Goal: Task Accomplishment & Management: Use online tool/utility

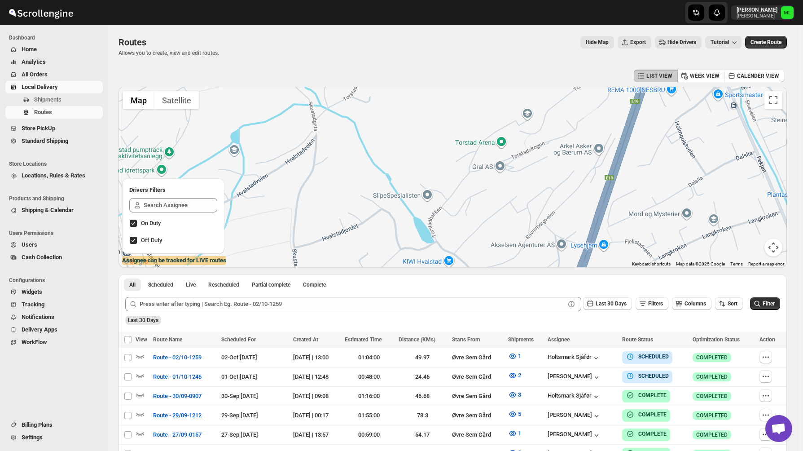
scroll to position [7, 0]
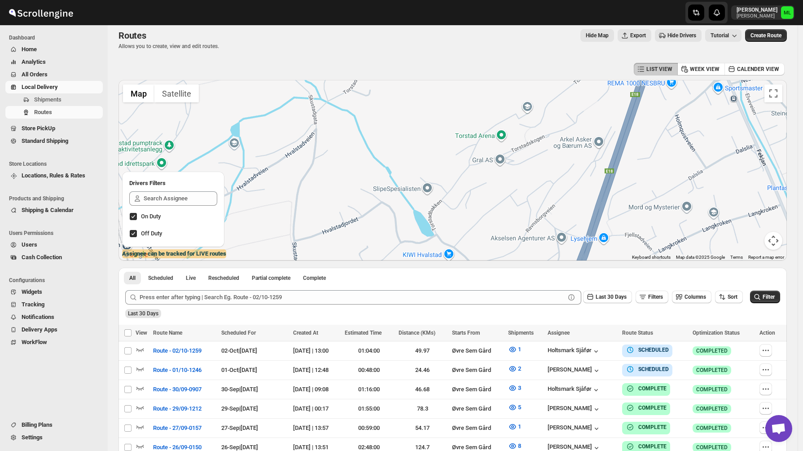
click at [36, 140] on span "Standard Shipping" at bounding box center [45, 140] width 47 height 7
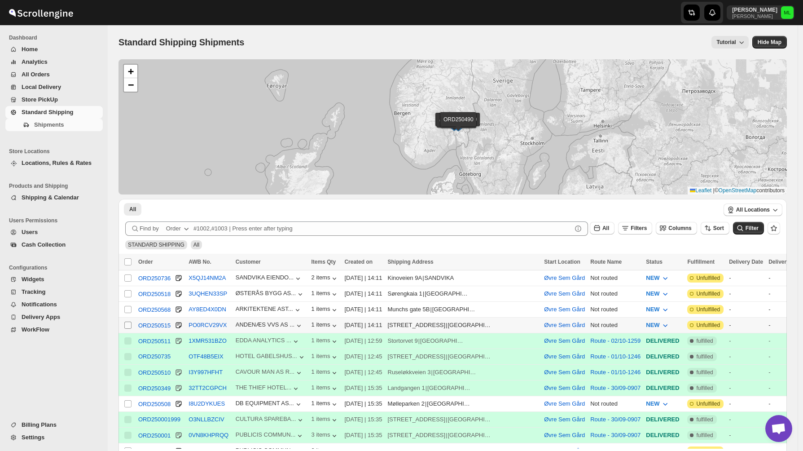
click at [128, 322] on span at bounding box center [128, 325] width 8 height 8
click at [128, 322] on input "Select shipment" at bounding box center [127, 325] width 7 height 7
click at [129, 325] on input "Select shipment" at bounding box center [127, 325] width 7 height 7
checkbox input "true"
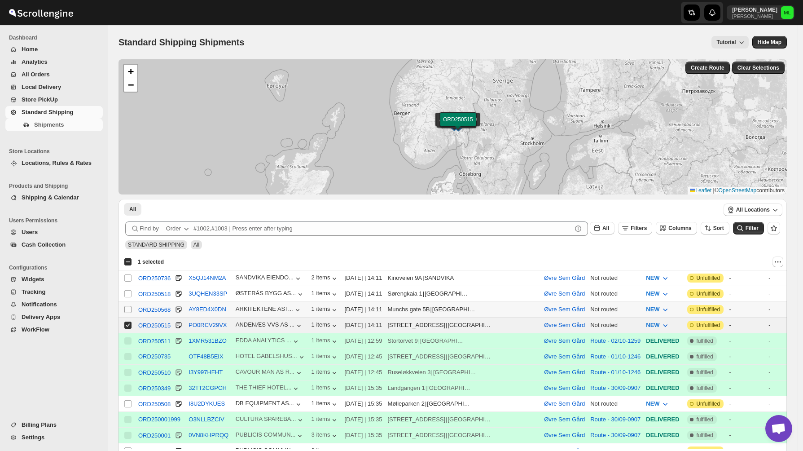
click at [128, 312] on input "Select shipment" at bounding box center [127, 309] width 7 height 7
checkbox input "true"
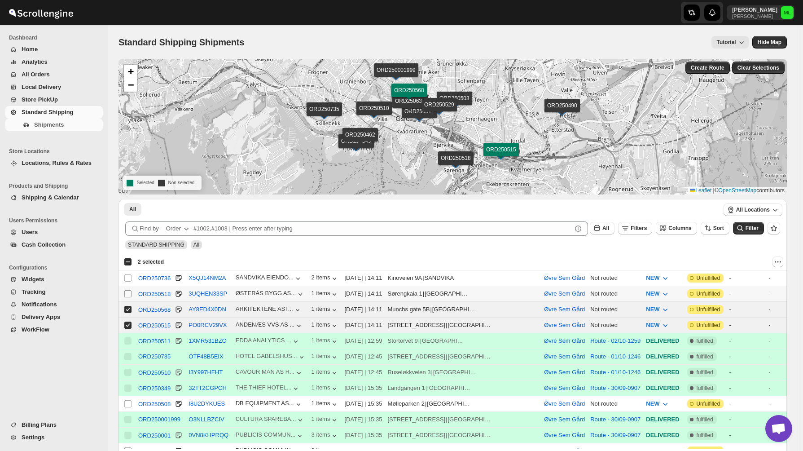
click at [128, 295] on input "Select shipment" at bounding box center [127, 293] width 7 height 7
checkbox input "true"
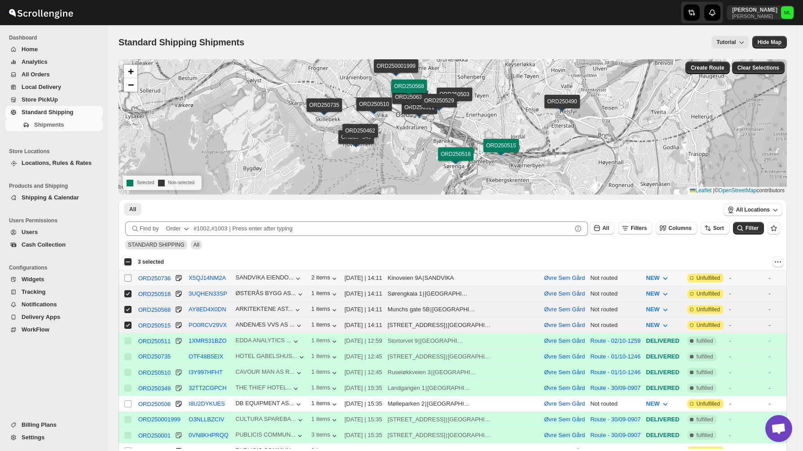
click at [128, 276] on input "Select shipment" at bounding box center [127, 277] width 7 height 7
checkbox input "true"
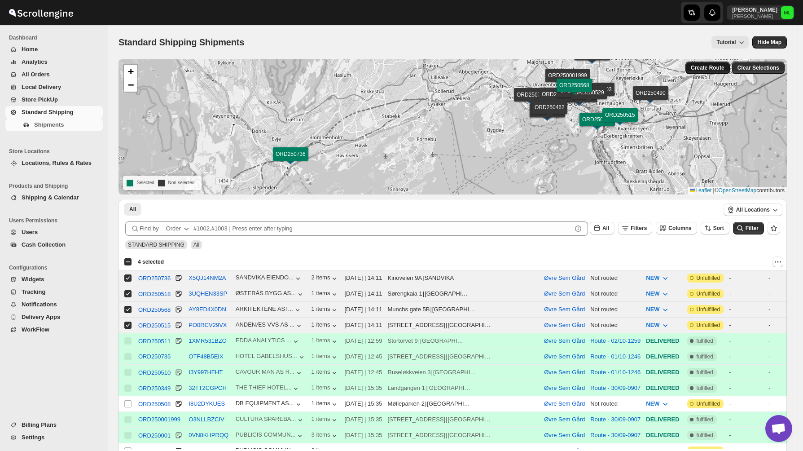
click at [715, 69] on span "Create Route" at bounding box center [708, 67] width 34 height 7
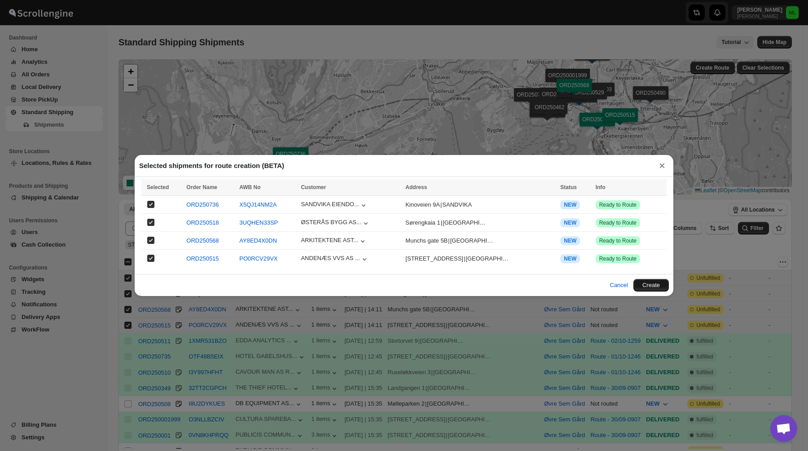
click at [644, 287] on button "Create" at bounding box center [651, 285] width 35 height 13
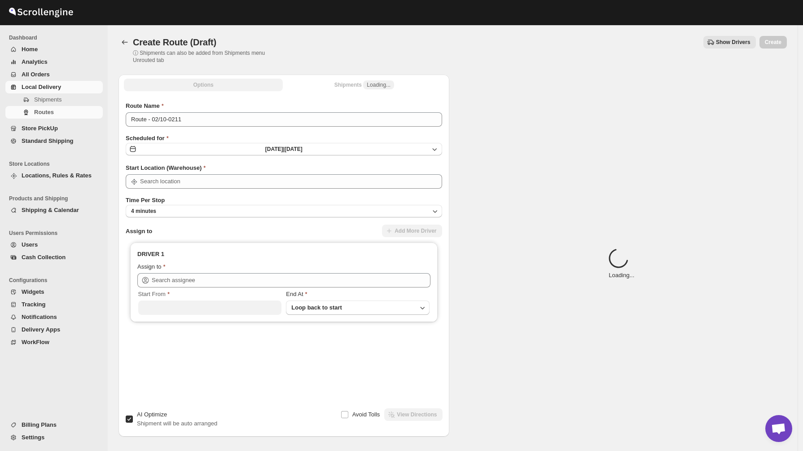
type input "Øvre Sem Gård"
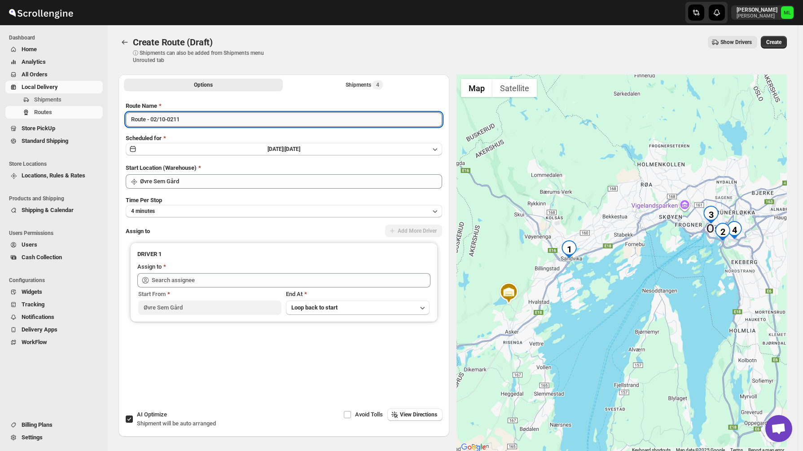
click at [154, 122] on input "Route - 02/10-0211" at bounding box center [284, 119] width 317 height 14
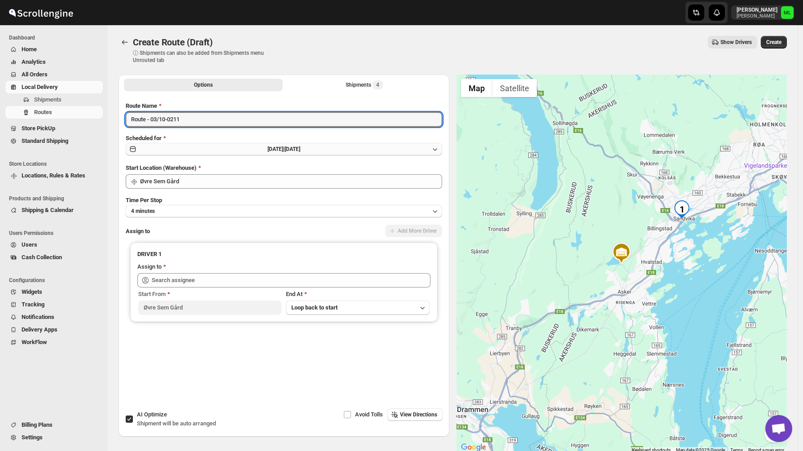
type input "Route - 03/10-0211"
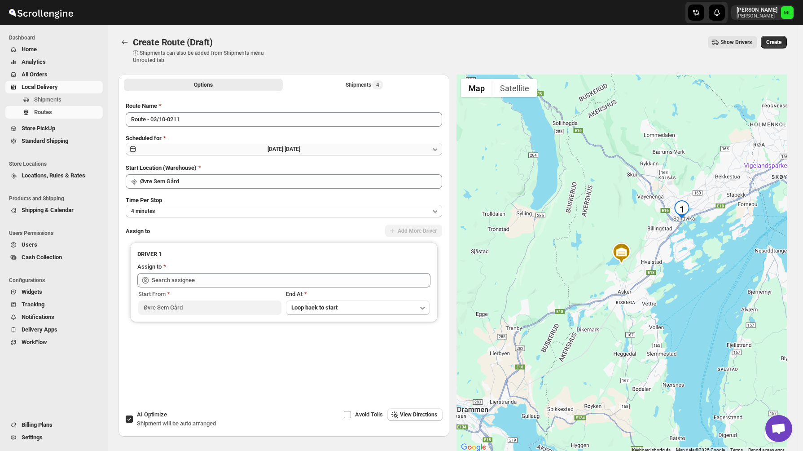
click at [189, 146] on button "[DATE] | [DATE]" at bounding box center [284, 149] width 317 height 13
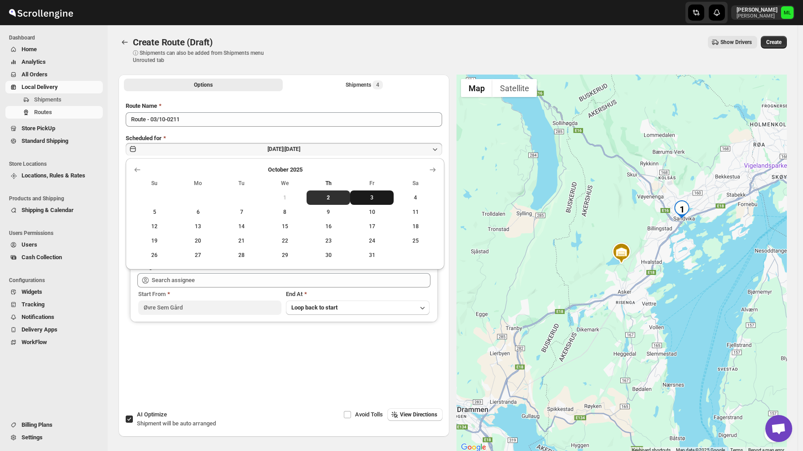
click at [366, 197] on span "3" at bounding box center [372, 197] width 36 height 7
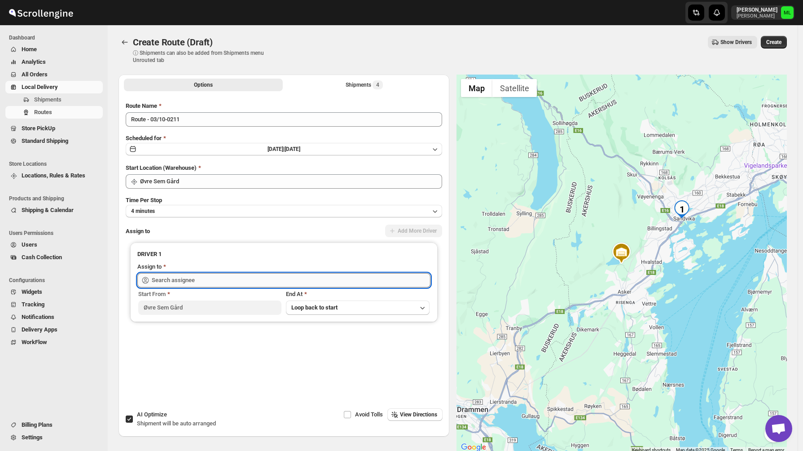
click at [280, 281] on input "text" at bounding box center [291, 280] width 279 height 14
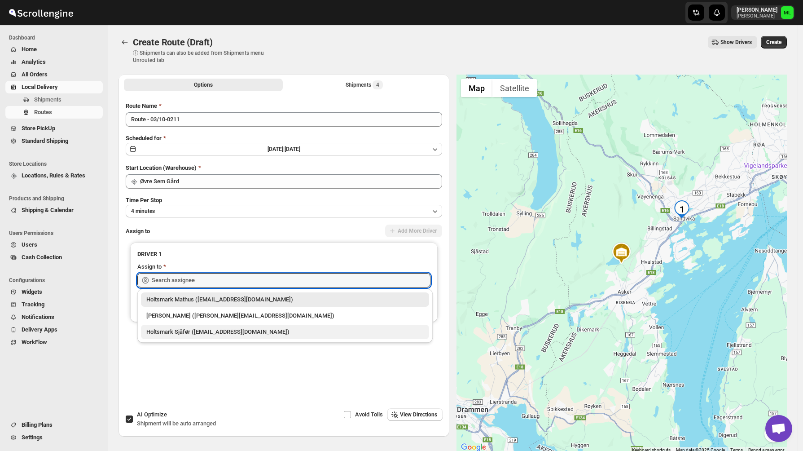
click at [267, 329] on div "Holtsmark Sjåfør ([EMAIL_ADDRESS][DOMAIN_NAME])" at bounding box center [285, 331] width 278 height 9
type input "Holtsmark Sjåfør ([EMAIL_ADDRESS][DOMAIN_NAME])"
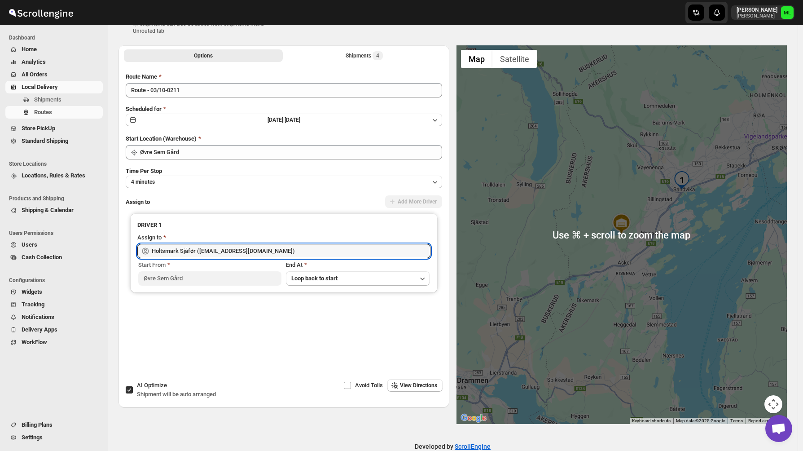
scroll to position [35, 0]
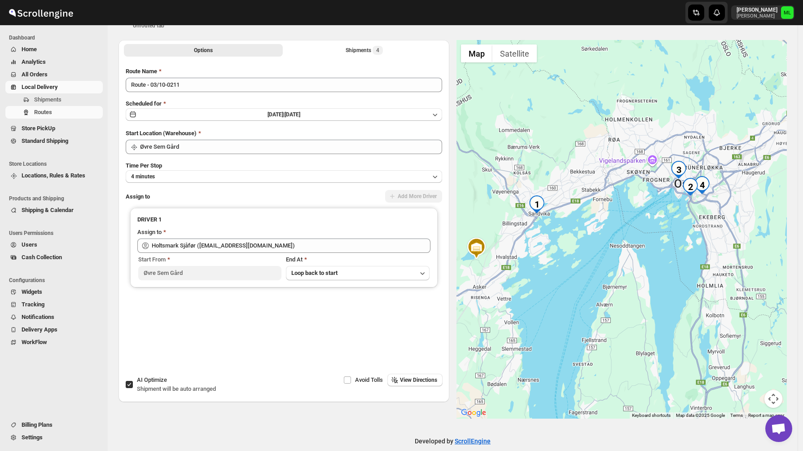
drag, startPoint x: 693, startPoint y: 258, endPoint x: 547, endPoint y: 288, distance: 148.9
click at [547, 288] on div at bounding box center [622, 229] width 331 height 379
click at [415, 385] on button "View Directions" at bounding box center [415, 380] width 55 height 13
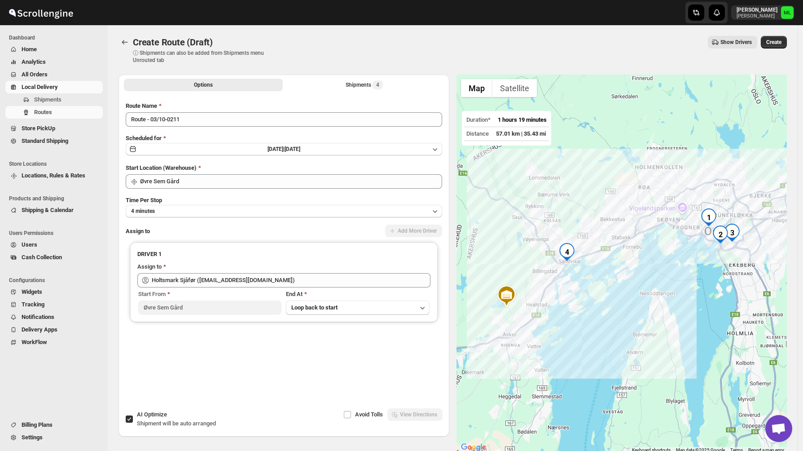
scroll to position [0, 0]
click at [734, 47] on button "Show Drivers" at bounding box center [732, 42] width 49 height 13
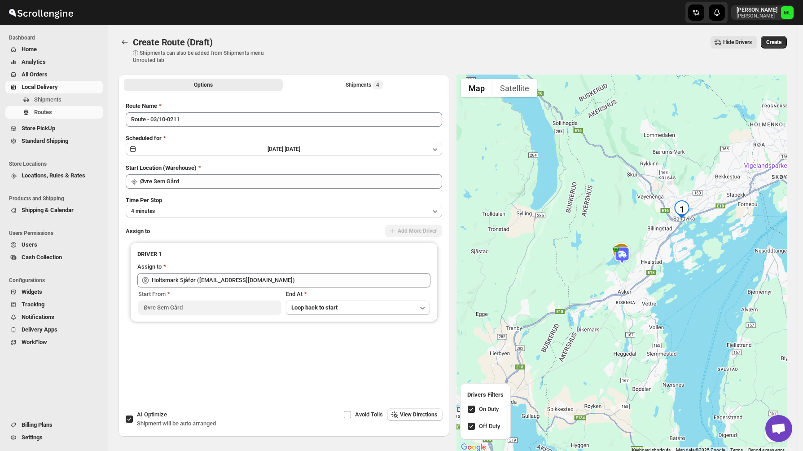
scroll to position [47, 0]
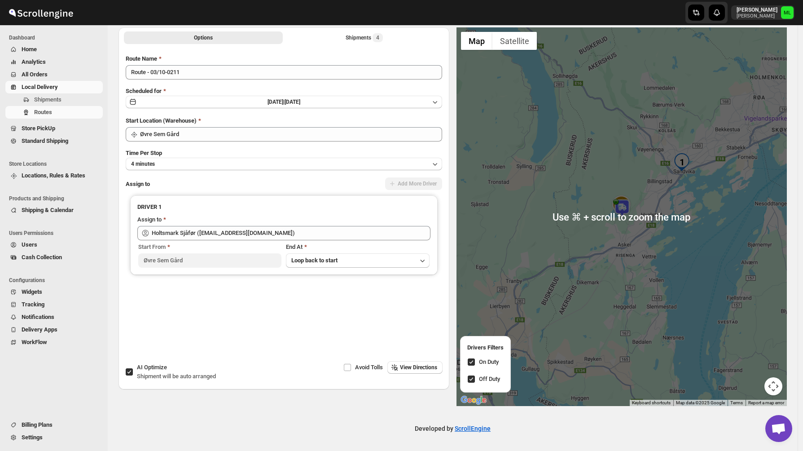
click at [626, 208] on img at bounding box center [622, 208] width 18 height 18
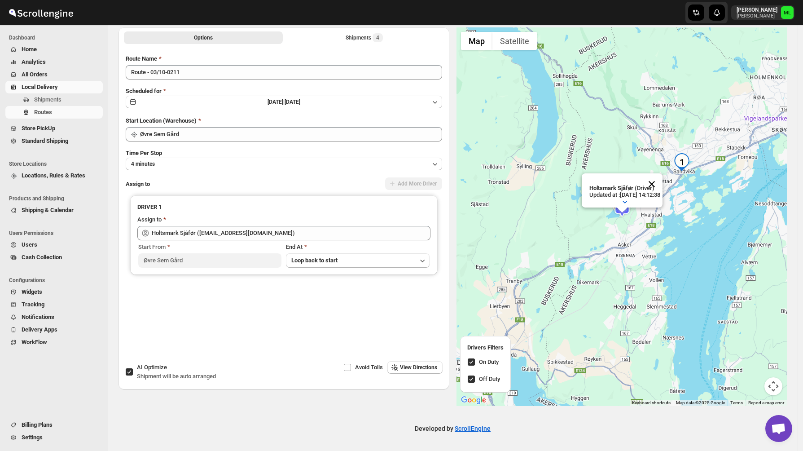
click at [663, 177] on button "Close" at bounding box center [652, 184] width 22 height 22
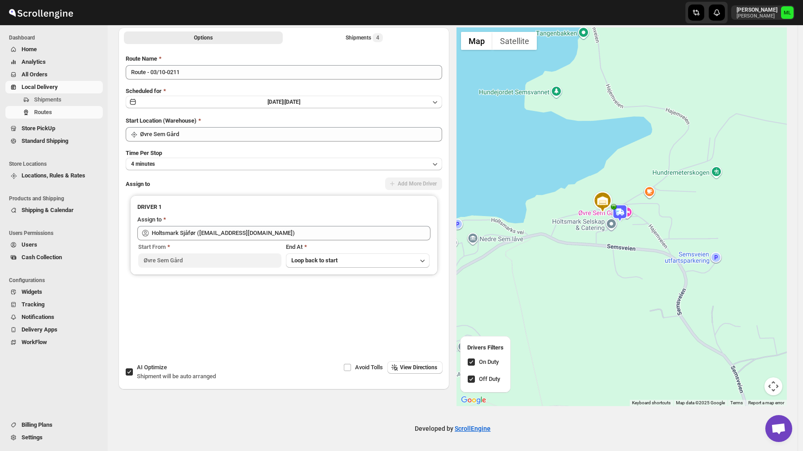
drag, startPoint x: 567, startPoint y: 204, endPoint x: 712, endPoint y: 204, distance: 144.6
click at [712, 204] on div at bounding box center [622, 216] width 331 height 379
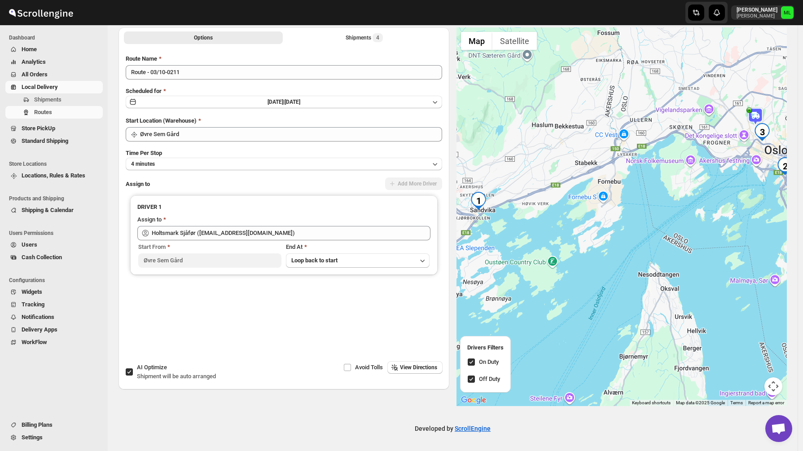
drag, startPoint x: 731, startPoint y: 200, endPoint x: 441, endPoint y: 271, distance: 298.3
click at [441, 272] on div "Options Shipments 4 More views Options Shipments 4 More views Route Name Route …" at bounding box center [449, 213] width 676 height 386
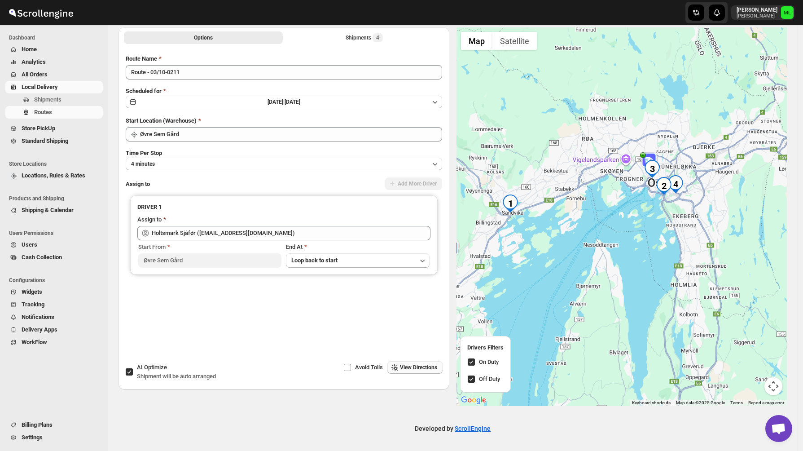
click at [401, 365] on span "View Directions" at bounding box center [418, 367] width 37 height 7
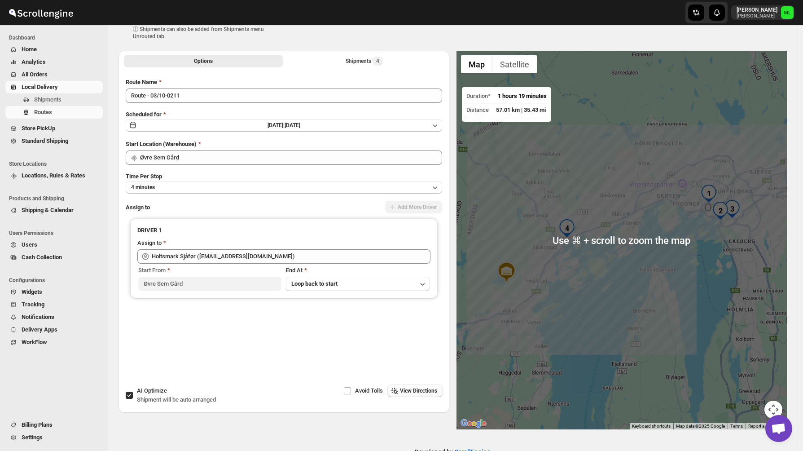
scroll to position [0, 0]
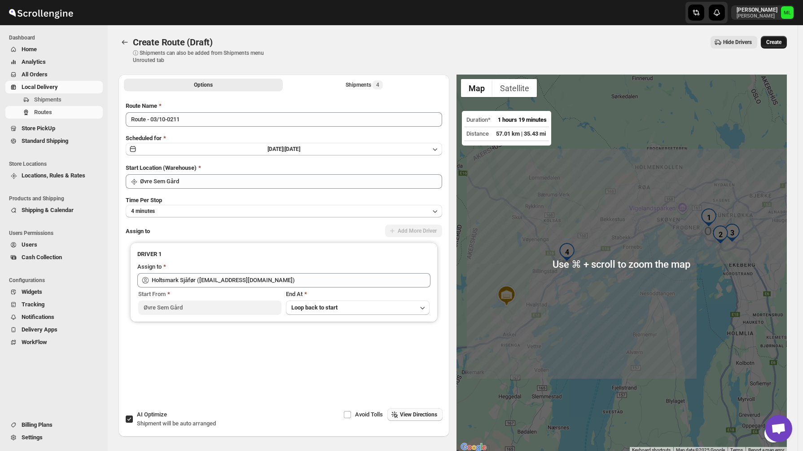
click at [780, 39] on span "Create" at bounding box center [774, 42] width 15 height 7
